Goal: Information Seeking & Learning: Learn about a topic

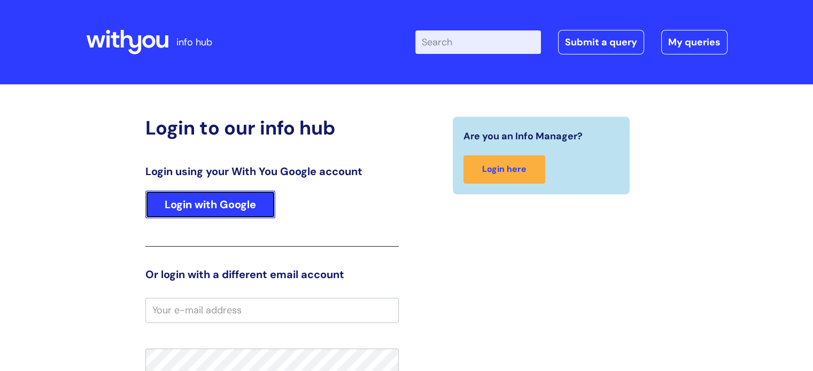
click at [218, 207] on link "Login with Google" at bounding box center [210, 205] width 130 height 28
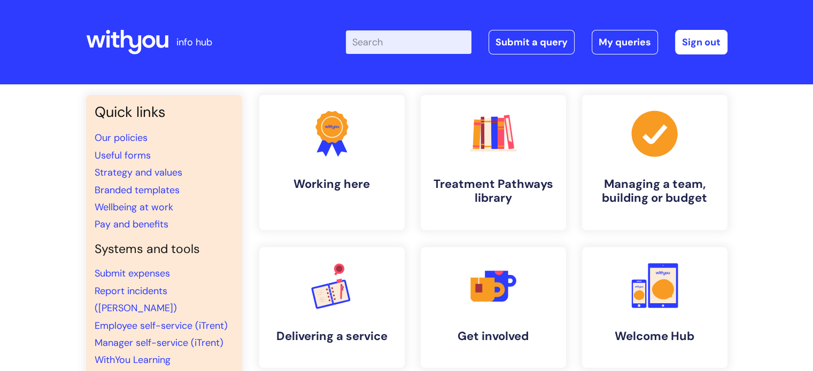
click at [398, 41] on input "Enter your search term here..." at bounding box center [409, 42] width 126 height 24
click at [400, 51] on input "Enter your search term here..." at bounding box center [409, 42] width 126 height 24
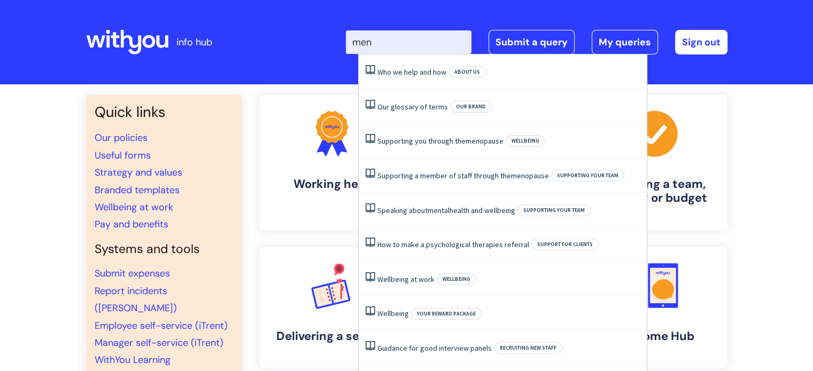
type input "meno"
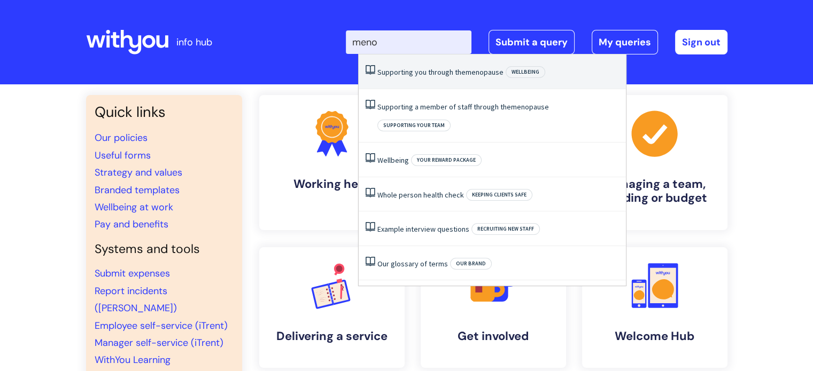
click at [425, 72] on link "Supporting you through the menopause" at bounding box center [440, 72] width 126 height 10
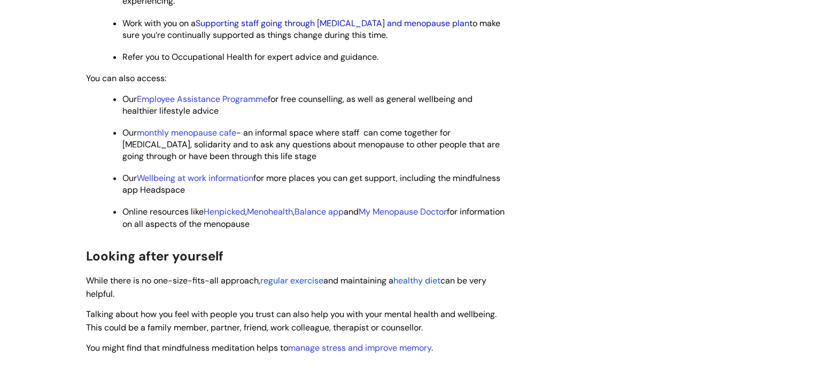
scroll to position [534, 0]
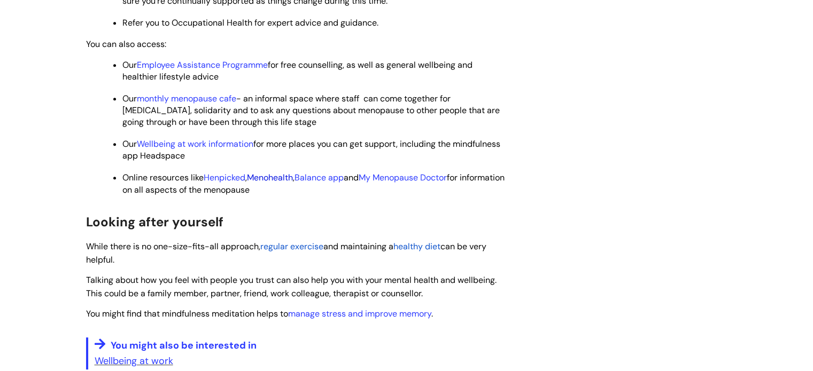
click at [275, 179] on link "Menohealth" at bounding box center [270, 177] width 46 height 11
click at [409, 179] on link "My Menopause Doctor" at bounding box center [403, 177] width 88 height 11
click at [228, 180] on link "Henpicked" at bounding box center [225, 177] width 42 height 11
